Goal: Transaction & Acquisition: Download file/media

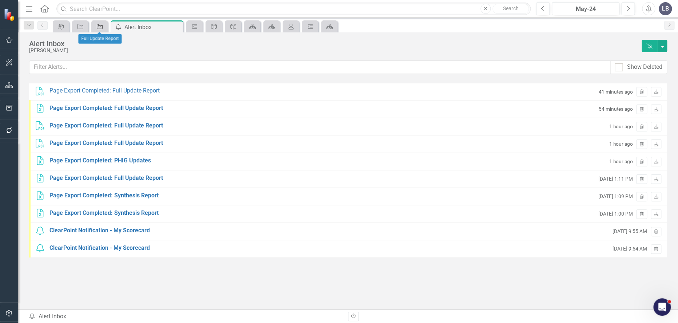
click at [97, 28] on icon "Activity" at bounding box center [99, 27] width 7 height 6
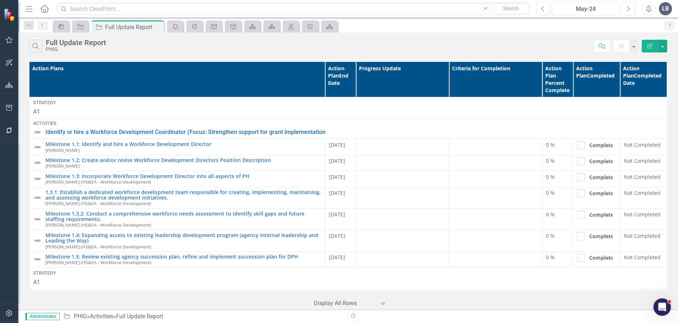
click at [599, 8] on div "May-24" at bounding box center [585, 9] width 63 height 9
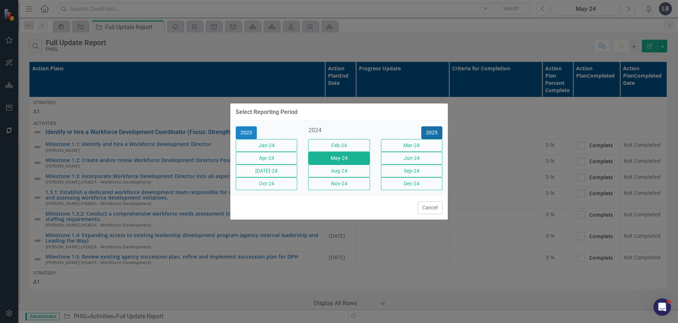
click at [430, 129] on button "2025" at bounding box center [431, 132] width 21 height 13
click at [352, 157] on button "May-25" at bounding box center [338, 158] width 61 height 13
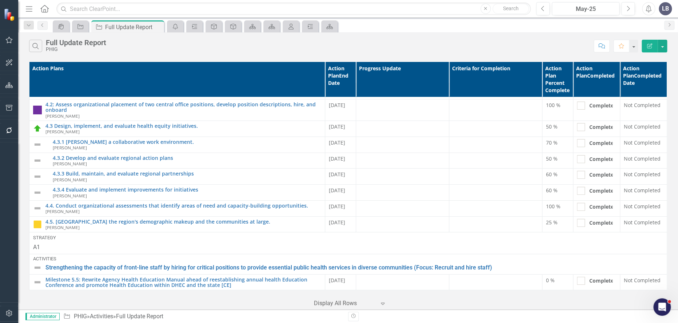
scroll to position [1576, 0]
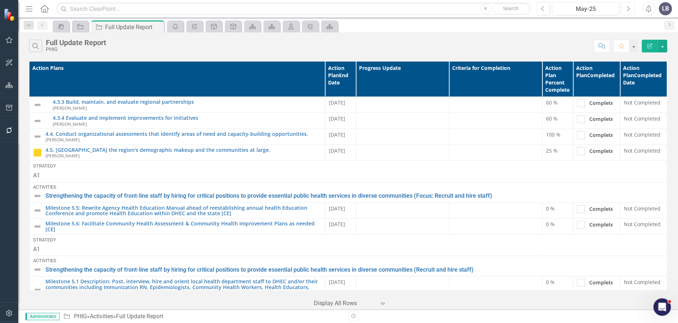
click at [624, 8] on button "Next" at bounding box center [627, 8] width 13 height 13
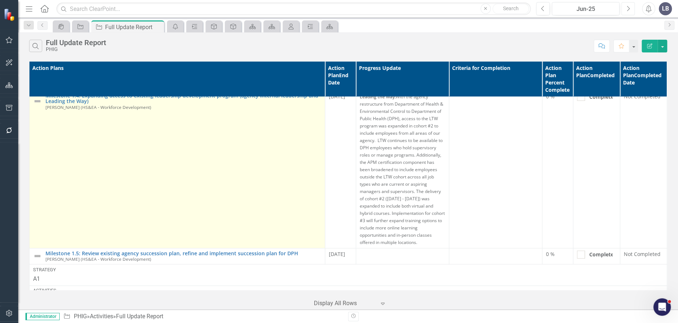
scroll to position [202, 0]
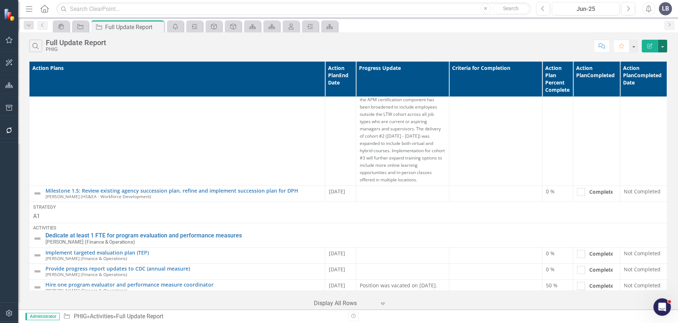
click at [665, 44] on button "button" at bounding box center [661, 46] width 9 height 13
click at [656, 72] on link "PDF Export to PDF" at bounding box center [637, 73] width 57 height 13
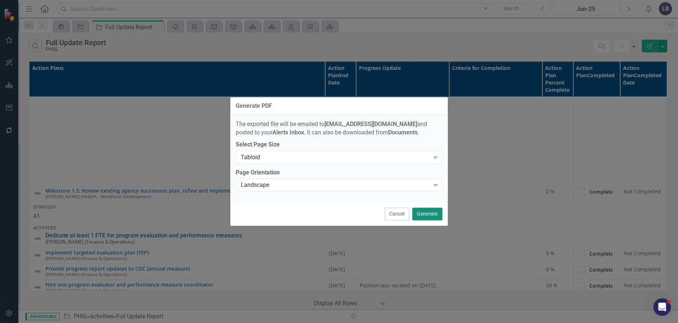
click at [425, 210] on button "Generate" at bounding box center [427, 213] width 30 height 13
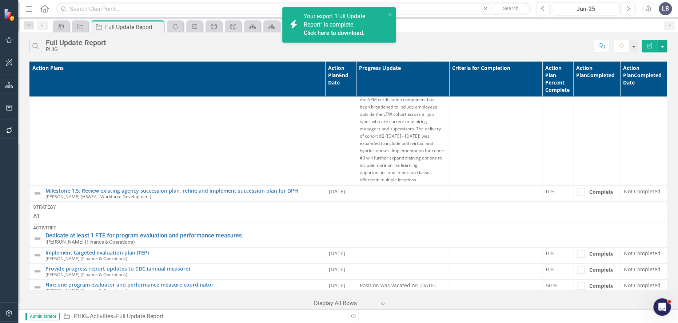
click at [335, 35] on link "Click here to download." at bounding box center [333, 32] width 61 height 7
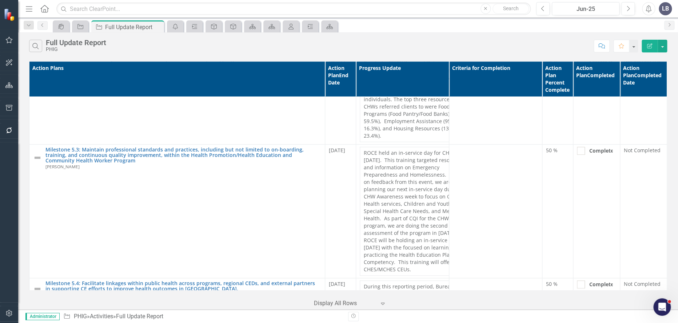
scroll to position [1818, 0]
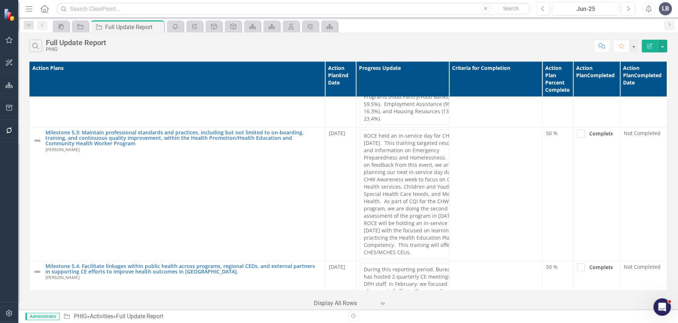
click at [651, 9] on icon "Alerts" at bounding box center [648, 8] width 8 height 7
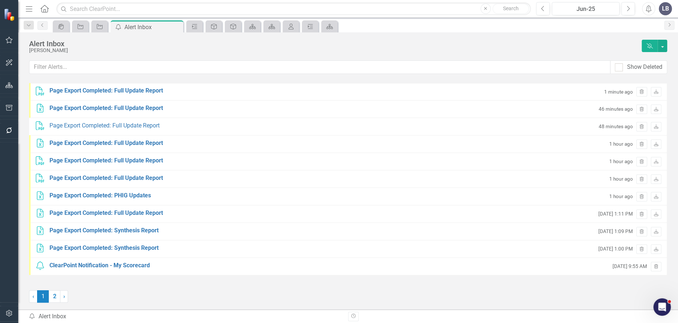
click at [494, 89] on div "PDF Page Export Completed: Full Update Report 1 minute ago Trash Download" at bounding box center [348, 91] width 638 height 17
click at [654, 90] on icon "Download" at bounding box center [655, 92] width 5 height 4
click at [287, 53] on div "Alert Inbox [PERSON_NAME] Dismiss Alerts Show Deleted PDF Page Export Completed…" at bounding box center [348, 156] width 660 height 249
click at [177, 27] on icon "Close" at bounding box center [176, 27] width 7 height 6
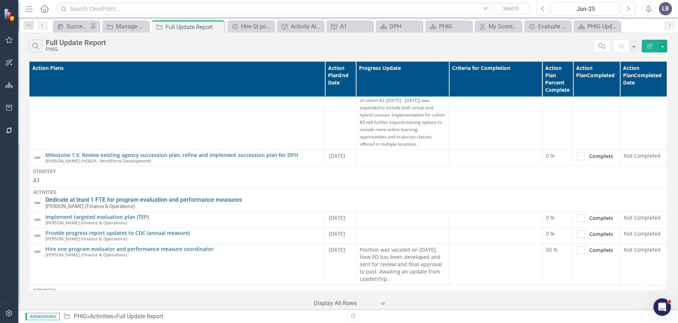
scroll to position [242, 0]
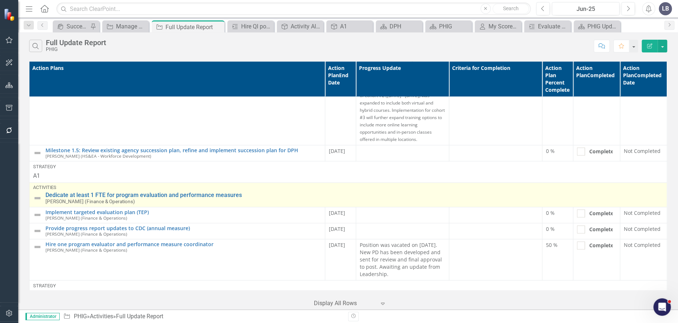
click at [0, 0] on link "Link Open Element" at bounding box center [0, 0] width 0 height 0
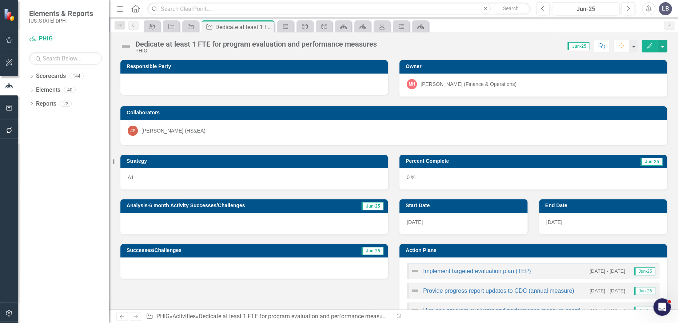
click at [470, 82] on div "[PERSON_NAME] (Finance & Operations)" at bounding box center [468, 83] width 96 height 7
click at [32, 91] on icon at bounding box center [32, 89] width 2 height 3
click at [31, 145] on icon "Dropdown" at bounding box center [31, 146] width 5 height 4
click at [32, 244] on div "Dropdown Scorecards 144 Dropdown DPH Dropdown TRAINING: DEPUTY AREA Dropdown TR…" at bounding box center [63, 196] width 91 height 252
click at [267, 28] on icon "Close" at bounding box center [267, 27] width 7 height 6
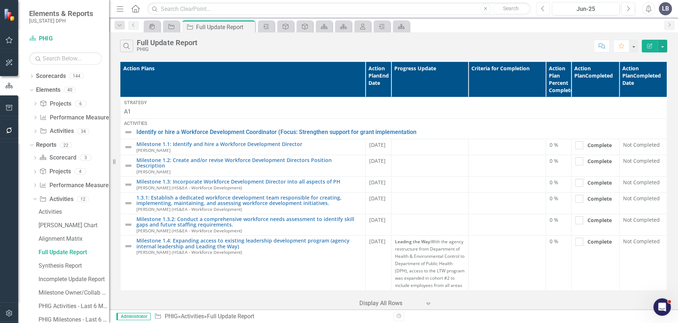
click at [545, 9] on button "Previous" at bounding box center [542, 8] width 13 height 13
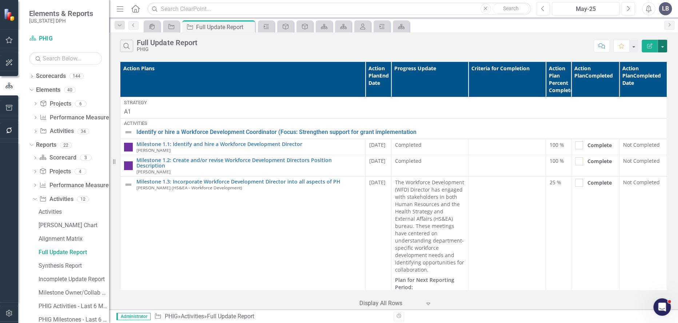
click at [663, 47] on button "button" at bounding box center [661, 46] width 9 height 13
click at [654, 70] on link "PDF Export to PDF" at bounding box center [637, 73] width 57 height 13
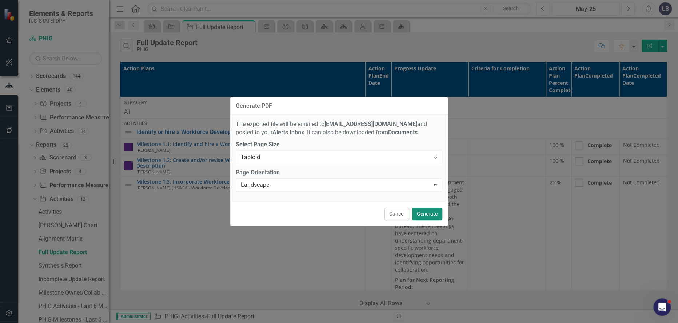
click at [433, 213] on button "Generate" at bounding box center [427, 213] width 30 height 13
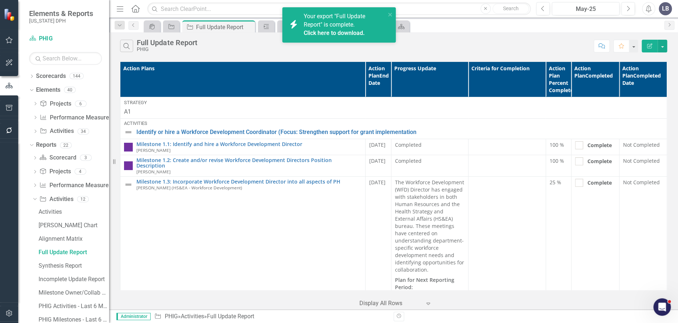
click at [344, 35] on link "Click here to download." at bounding box center [333, 32] width 61 height 7
